Goal: Information Seeking & Learning: Understand process/instructions

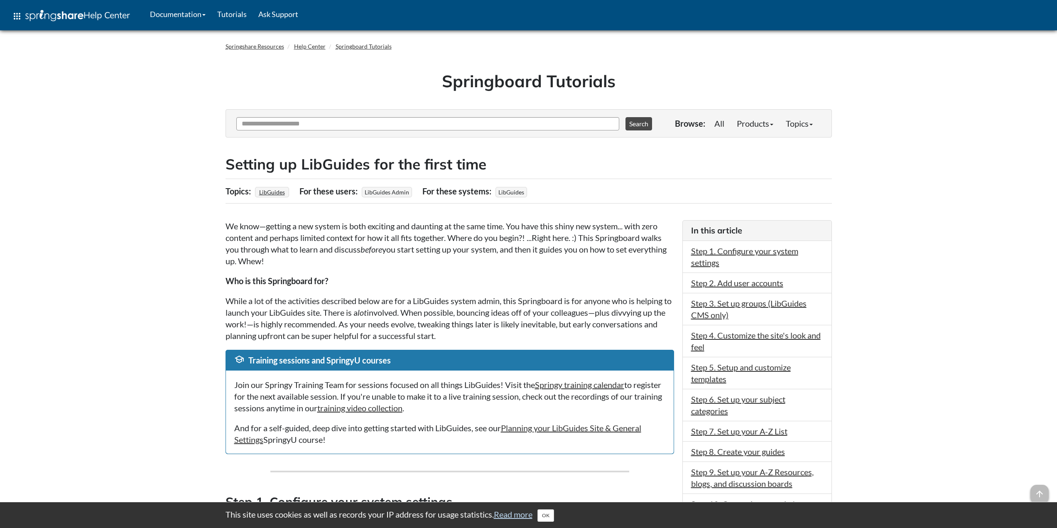
drag, startPoint x: 979, startPoint y: 179, endPoint x: 974, endPoint y: 232, distance: 52.5
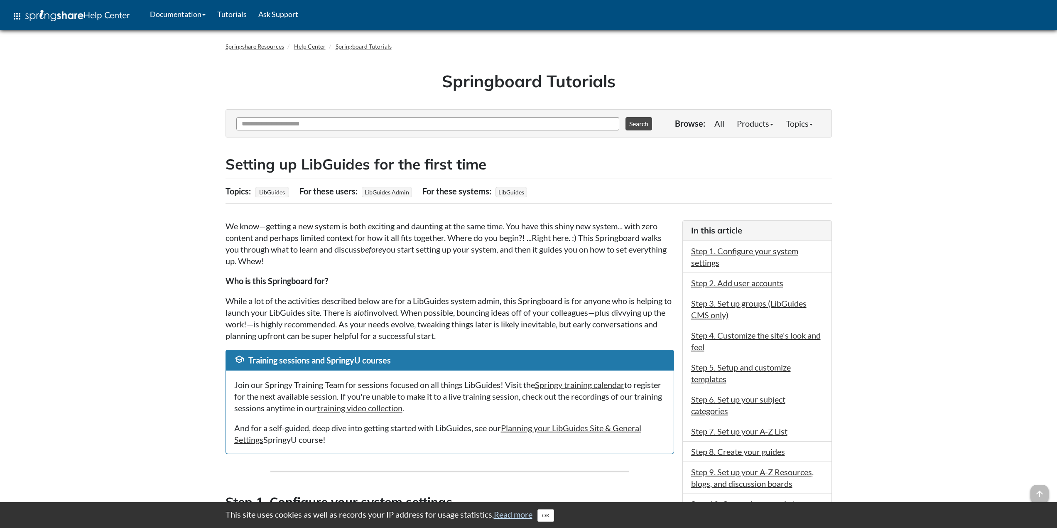
drag, startPoint x: 1000, startPoint y: 169, endPoint x: 990, endPoint y: 194, distance: 26.8
